Goal: Information Seeking & Learning: Learn about a topic

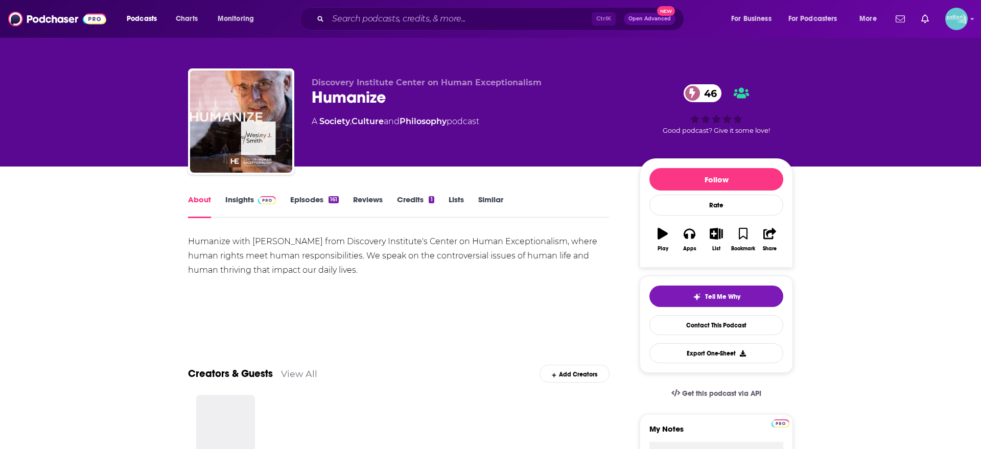
click at [242, 247] on div "Humanize with [PERSON_NAME] from Discovery Institute's Center on Human Exceptio…" at bounding box center [399, 256] width 422 height 43
click at [254, 204] on link "Insights" at bounding box center [250, 207] width 51 height 24
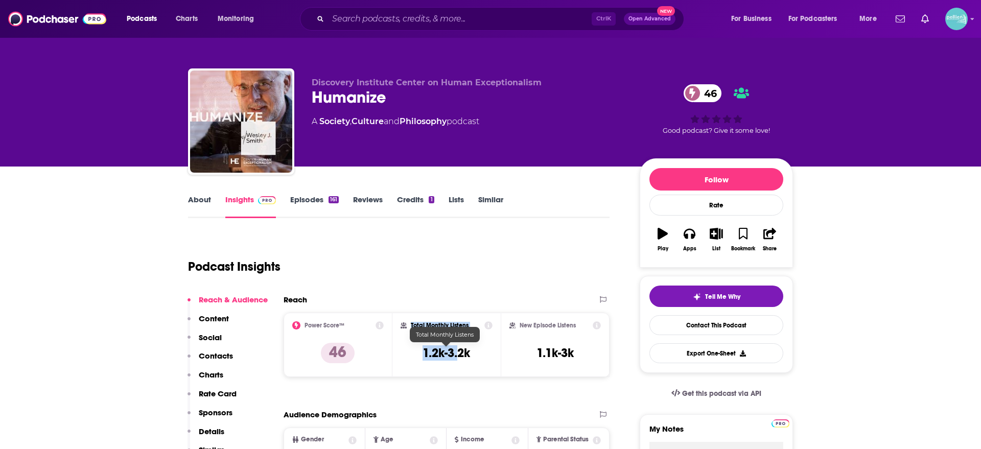
drag, startPoint x: 481, startPoint y: 355, endPoint x: 460, endPoint y: 355, distance: 21.0
click at [460, 355] on div "Total Monthly Listens 1.2k-3.2k" at bounding box center [447, 345] width 93 height 47
click at [429, 357] on h3 "1.2k-3.2k" at bounding box center [447, 353] width 48 height 15
click at [425, 357] on h3 "1.2k-3.2k" at bounding box center [447, 353] width 48 height 15
drag, startPoint x: 423, startPoint y: 352, endPoint x: 470, endPoint y: 355, distance: 47.1
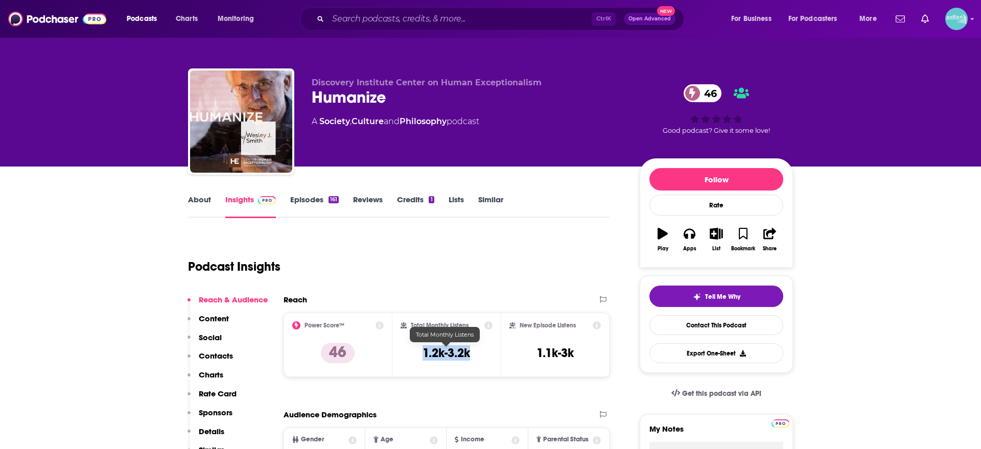
click at [470, 355] on h3 "1.2k-3.2k" at bounding box center [447, 353] width 48 height 15
copy h3 "1.2k-3.2k"
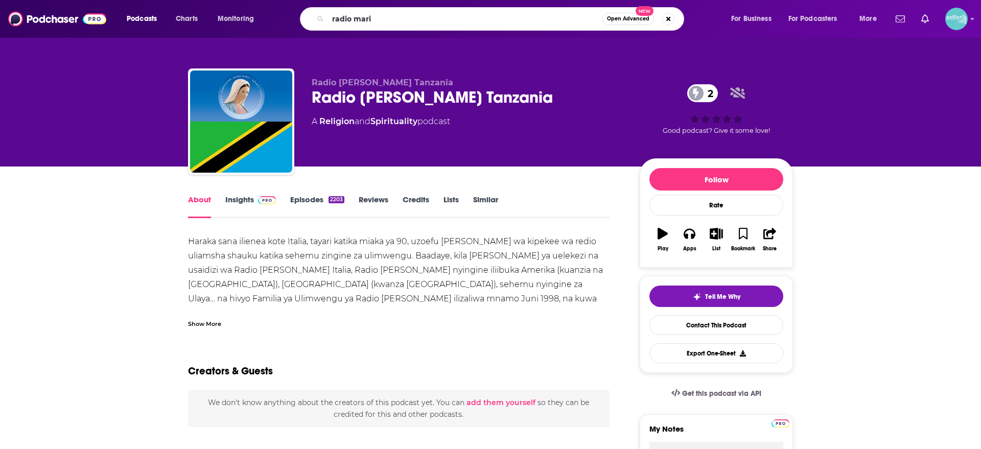
type input "radio [PERSON_NAME]"
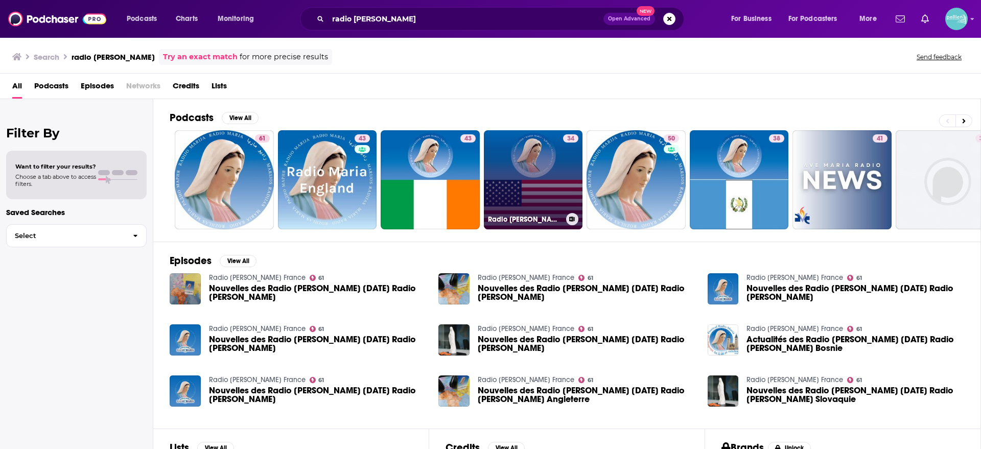
click at [509, 170] on link "34 Radio [PERSON_NAME] USA" at bounding box center [533, 179] width 99 height 99
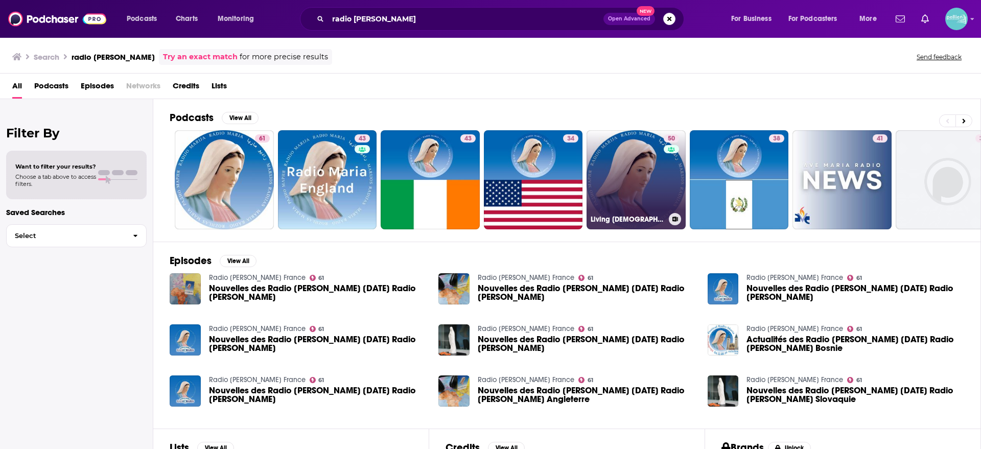
click at [633, 186] on link "50 Living [DEMOGRAPHIC_DATA] Archivi - Radio [PERSON_NAME]" at bounding box center [636, 179] width 99 height 99
